Goal: Transaction & Acquisition: Download file/media

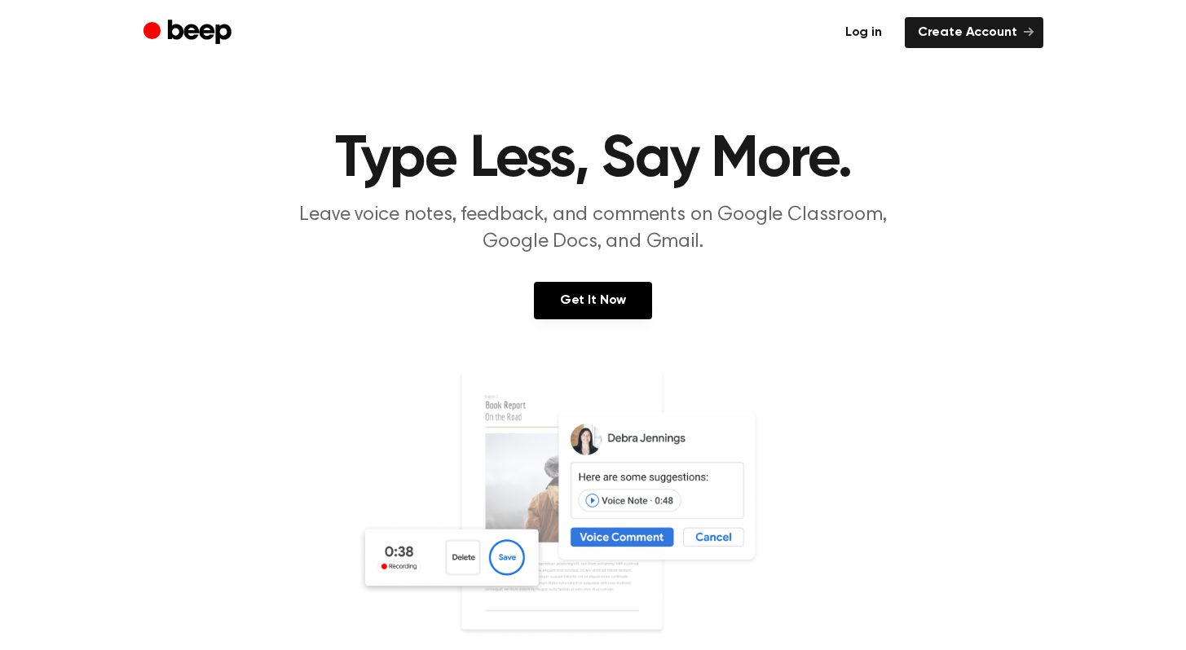
click at [868, 33] on link "Log in" at bounding box center [863, 32] width 63 height 31
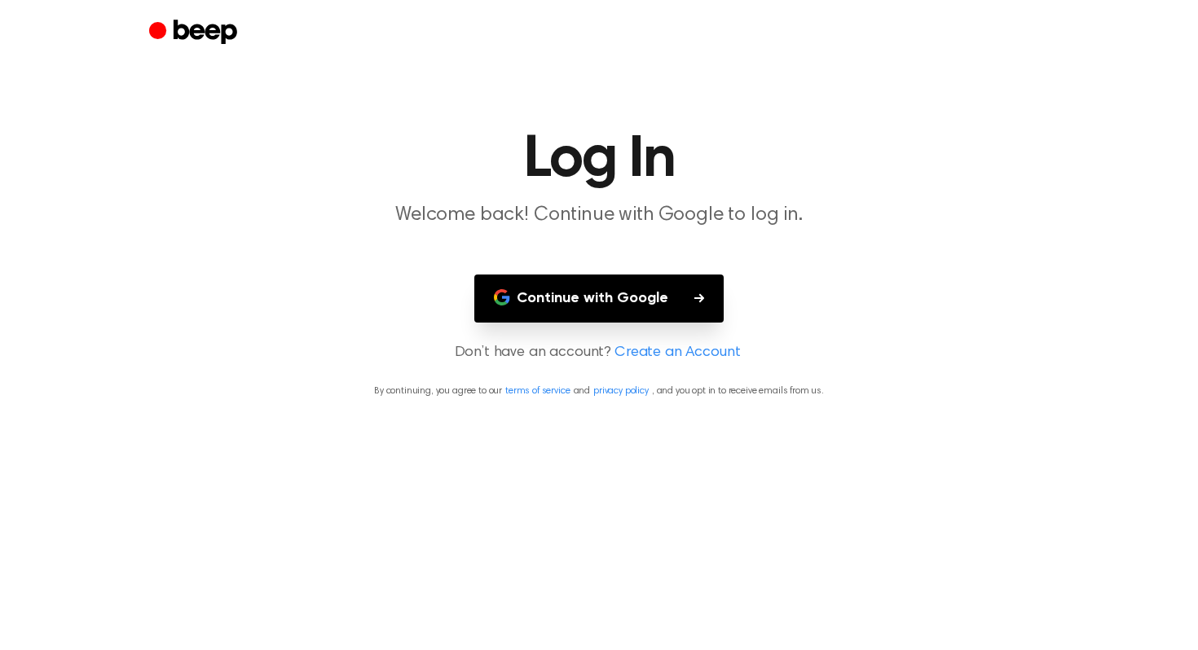
click at [597, 300] on button "Continue with Google" at bounding box center [598, 299] width 249 height 48
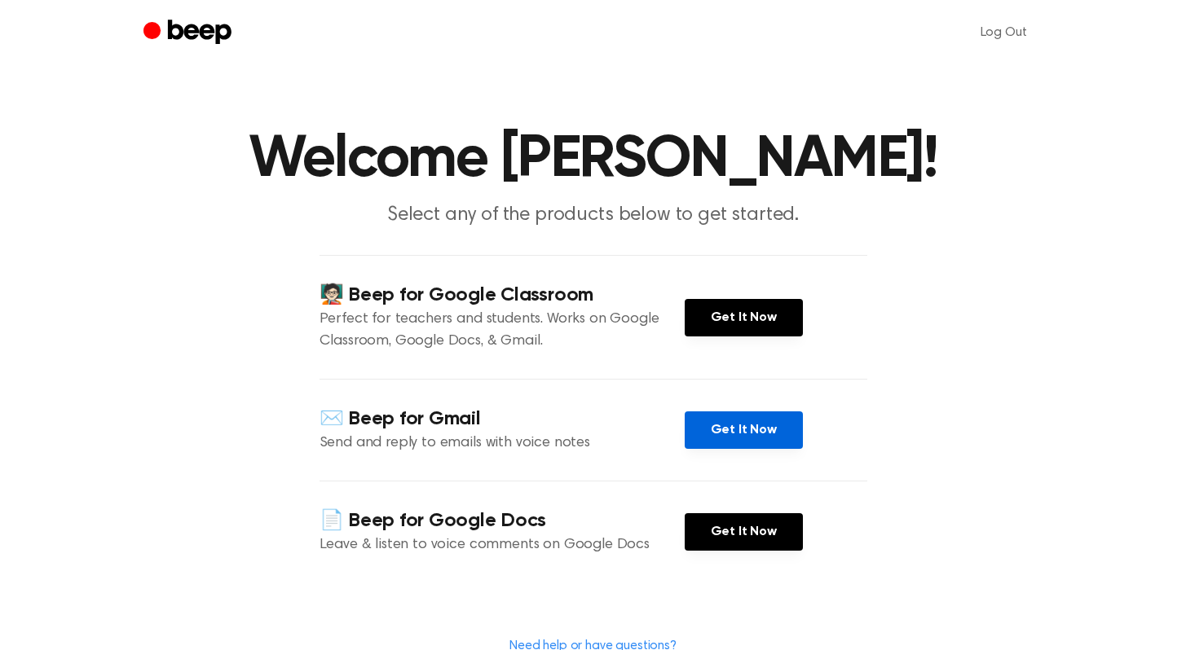
click at [733, 432] on link "Get It Now" at bounding box center [744, 430] width 118 height 37
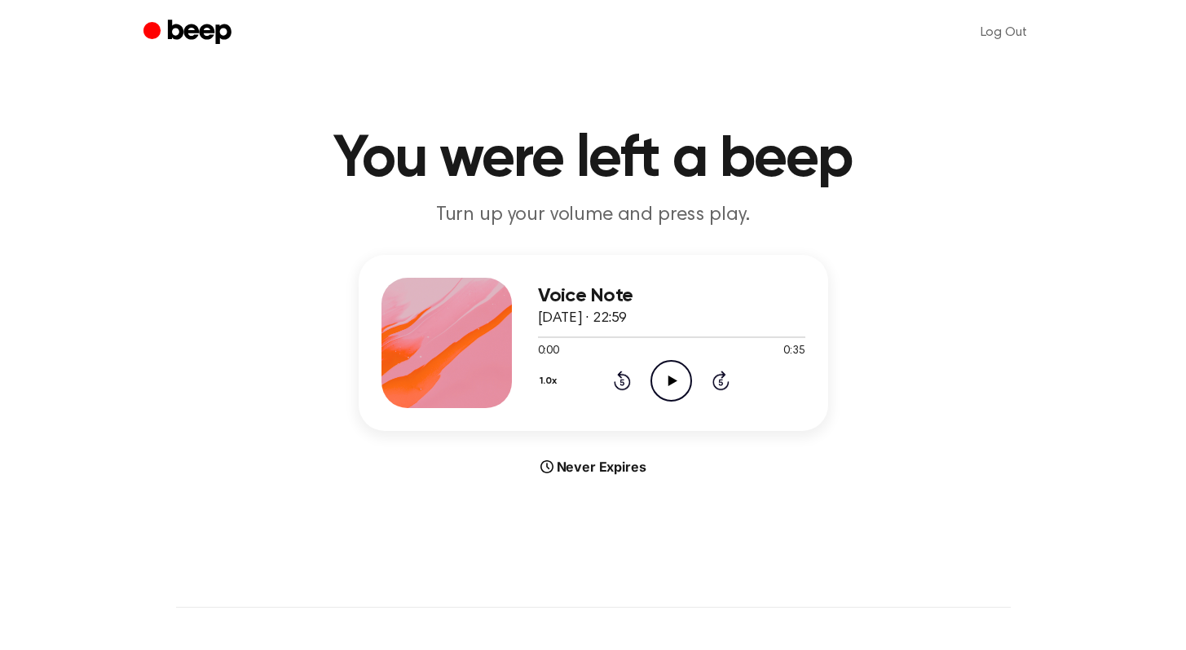
click at [673, 381] on icon at bounding box center [672, 381] width 9 height 11
click at [667, 381] on icon at bounding box center [670, 381] width 7 height 11
click at [669, 378] on icon at bounding box center [672, 381] width 9 height 11
